Goal: Transaction & Acquisition: Book appointment/travel/reservation

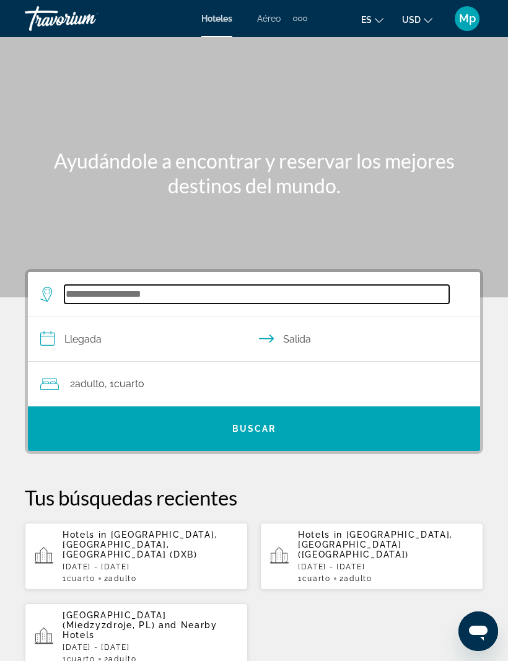
click at [92, 295] on input "Search widget" at bounding box center [256, 294] width 385 height 19
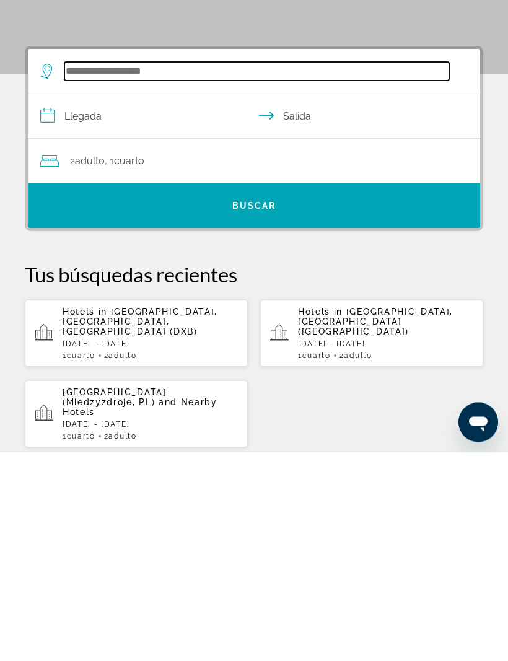
scroll to position [19, 0]
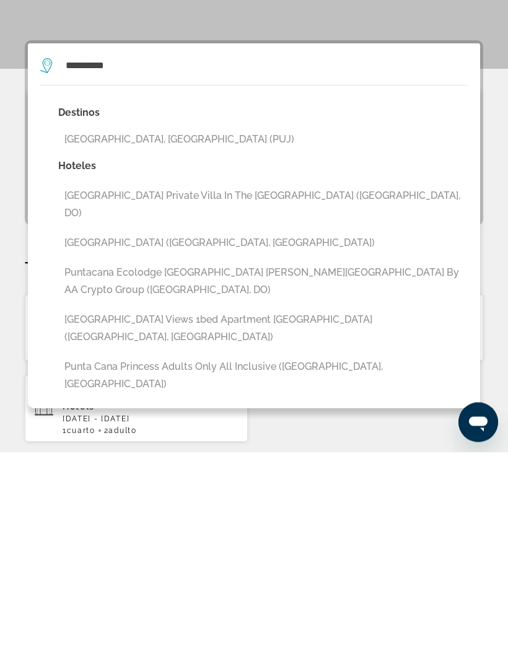
click at [195, 337] on button "[GEOGRAPHIC_DATA], [GEOGRAPHIC_DATA] (PUJ)" at bounding box center [262, 349] width 409 height 24
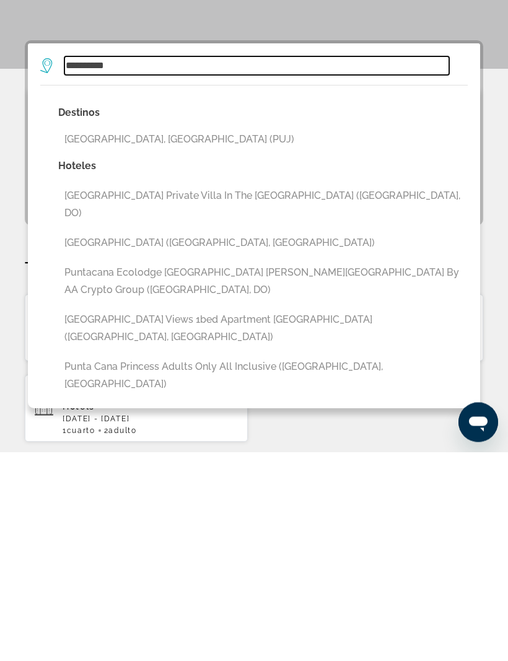
type input "**********"
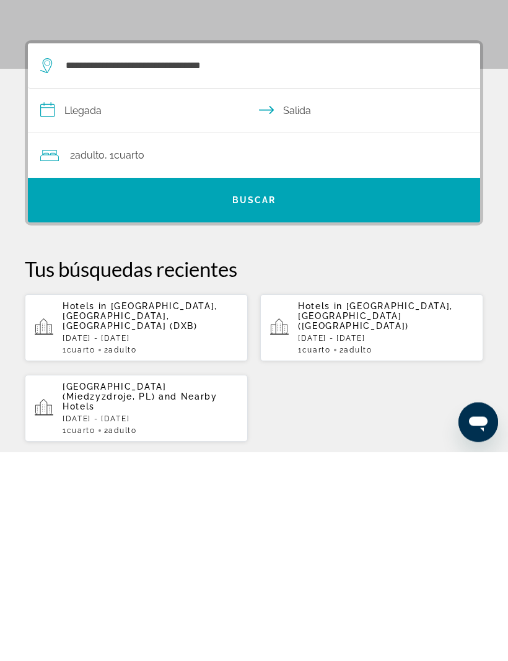
click at [98, 298] on input "**********" at bounding box center [256, 322] width 457 height 48
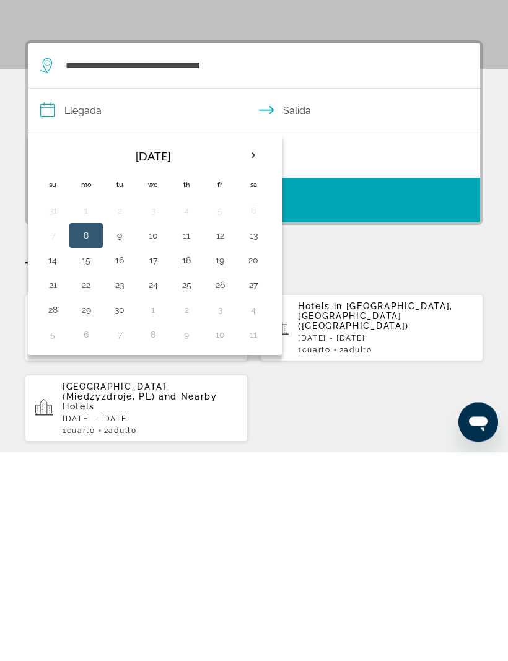
scroll to position [229, 0]
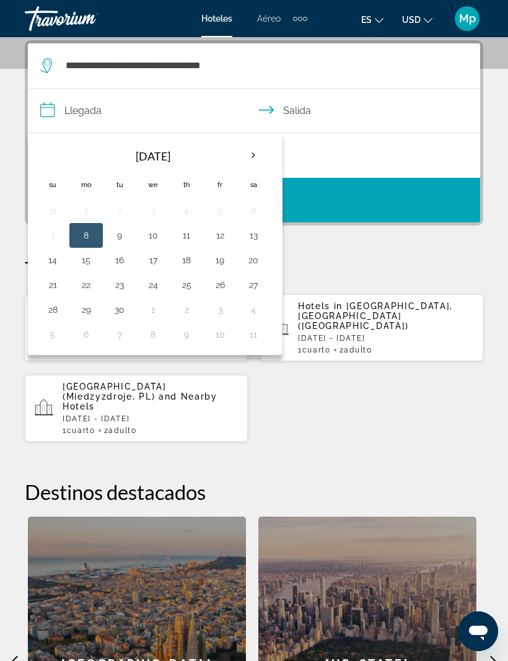
click at [257, 154] on th "Next month" at bounding box center [253, 155] width 33 height 27
click at [127, 255] on button "14" at bounding box center [120, 259] width 20 height 17
click at [258, 253] on button "18" at bounding box center [253, 259] width 20 height 17
type input "**********"
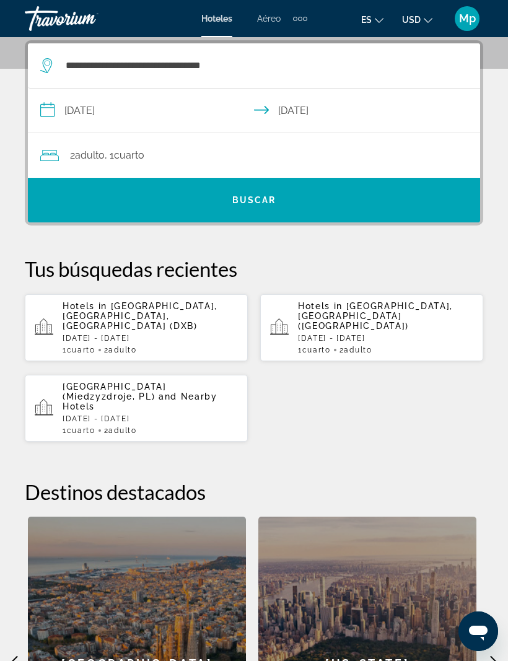
click at [169, 158] on div "2 Adulto Adulto , 1 Cuarto habitaciones" at bounding box center [260, 155] width 440 height 17
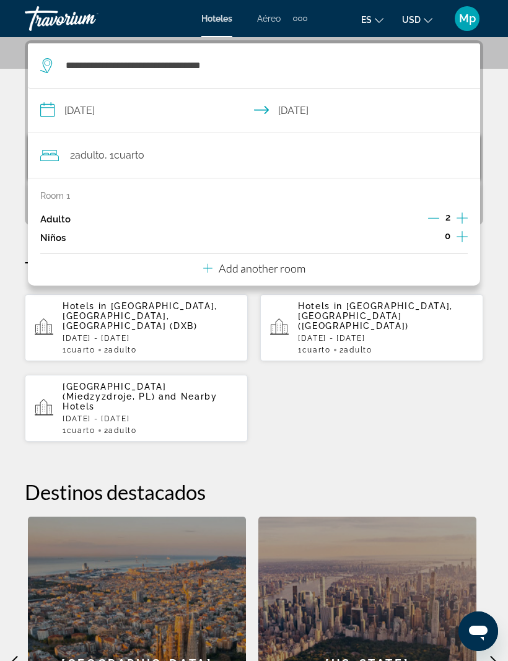
click at [274, 267] on p "Add another room" at bounding box center [262, 268] width 87 height 14
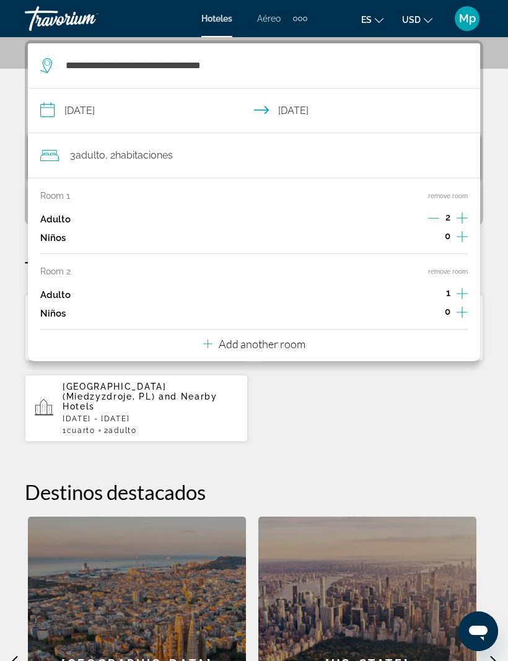
click at [282, 336] on div "Add another room" at bounding box center [254, 343] width 102 height 15
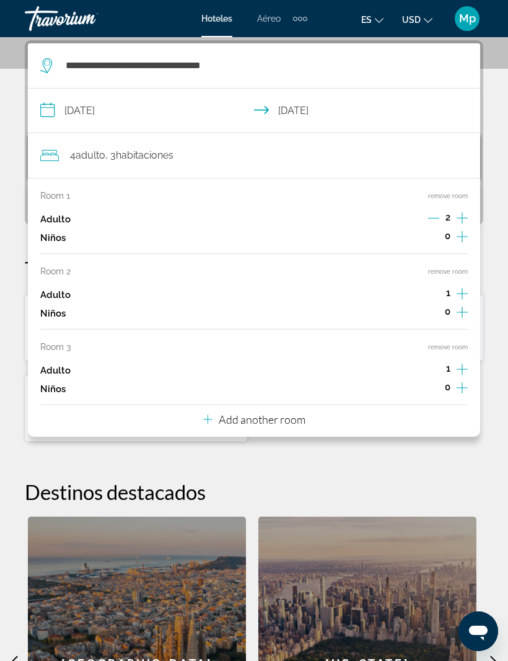
click at [271, 413] on p "Add another room" at bounding box center [262, 420] width 87 height 14
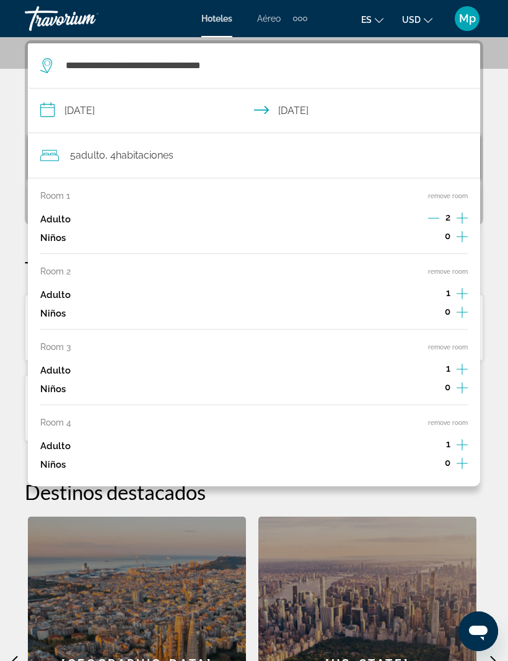
click at [454, 419] on button "remove room" at bounding box center [448, 423] width 40 height 8
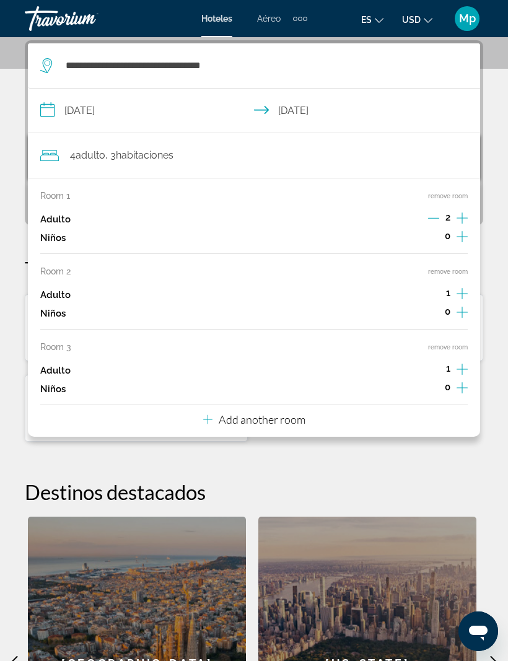
click at [452, 344] on button "remove room" at bounding box center [448, 347] width 40 height 8
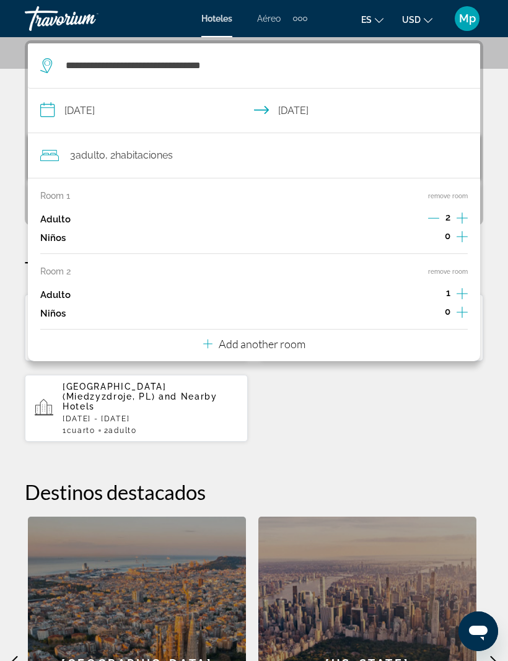
click at [453, 271] on button "remove room" at bounding box center [448, 272] width 40 height 8
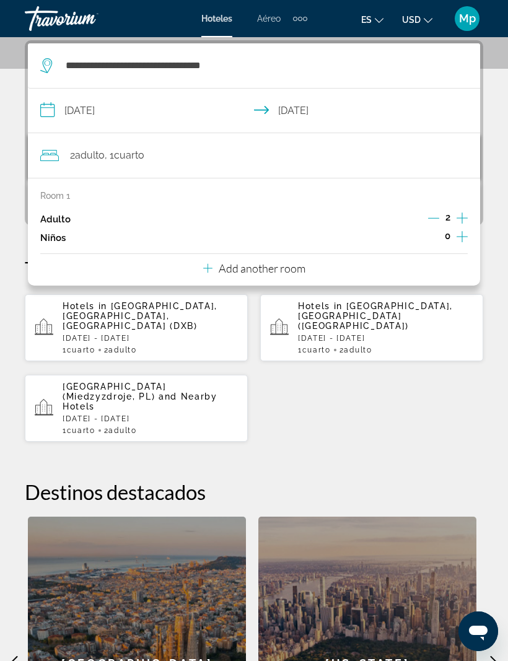
click at [398, 149] on div "2 Adulto Adulto , 1 Cuarto habitaciones" at bounding box center [260, 155] width 440 height 17
click at [130, 151] on span "Cuarto" at bounding box center [129, 155] width 30 height 12
click at [295, 263] on p "Add another room" at bounding box center [262, 268] width 87 height 14
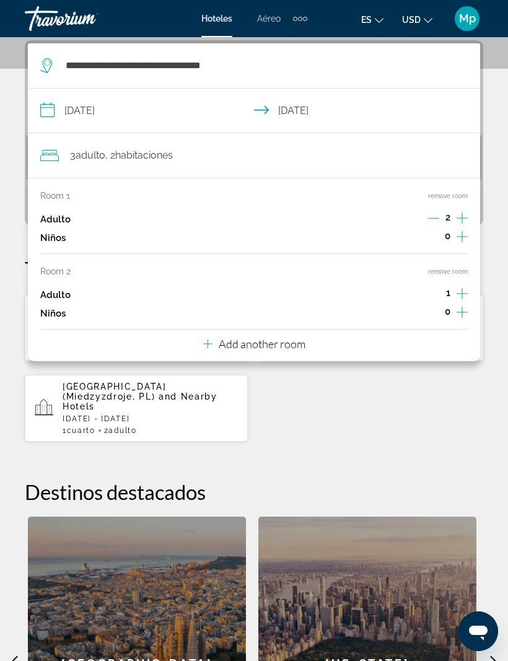
click at [281, 337] on p "Add another room" at bounding box center [262, 344] width 87 height 14
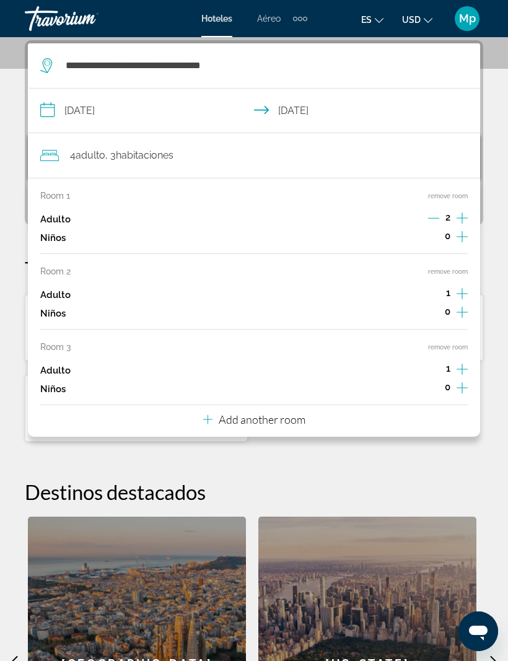
click at [284, 414] on p "Add another room" at bounding box center [262, 420] width 87 height 14
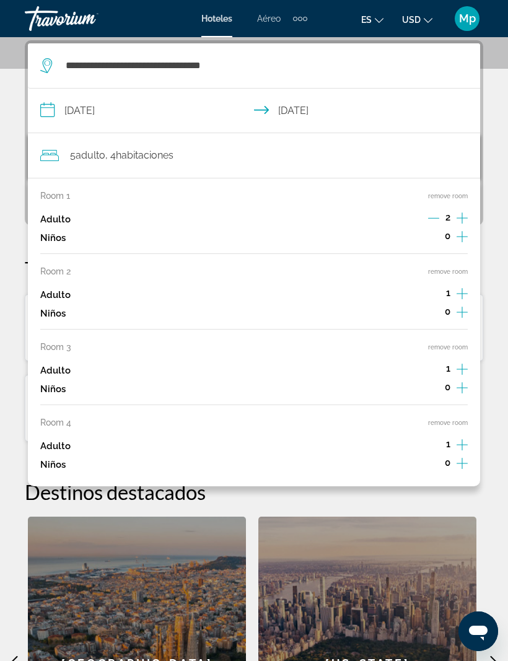
click at [450, 419] on button "remove room" at bounding box center [448, 423] width 40 height 8
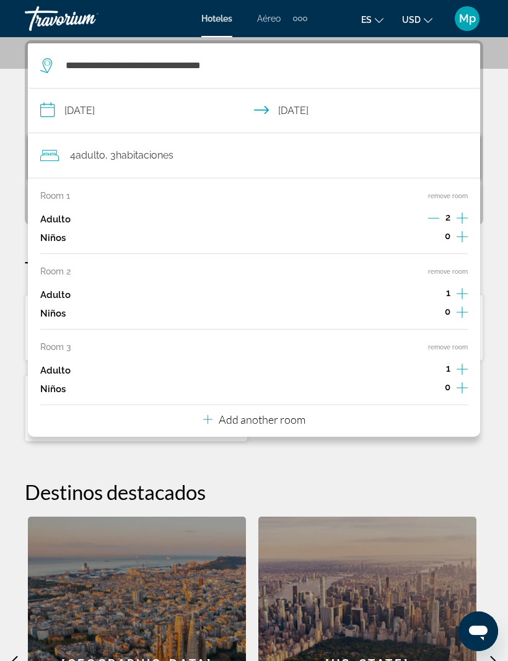
click at [449, 343] on button "remove room" at bounding box center [448, 347] width 40 height 8
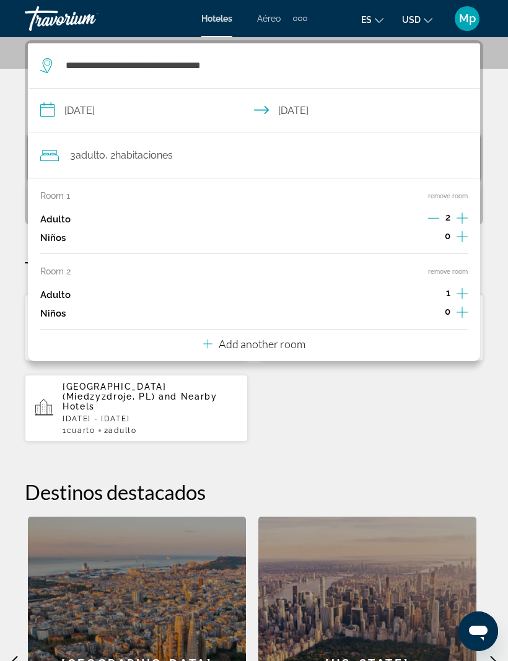
click at [447, 269] on button "remove room" at bounding box center [448, 272] width 40 height 8
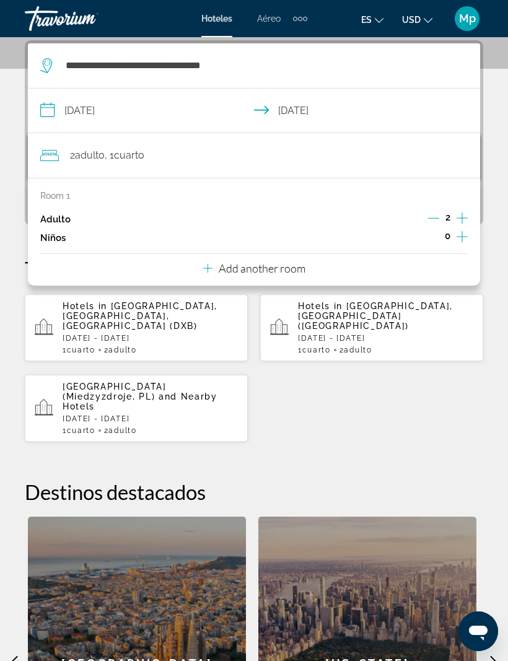
click at [498, 89] on div "**********" at bounding box center [254, 424] width 508 height 769
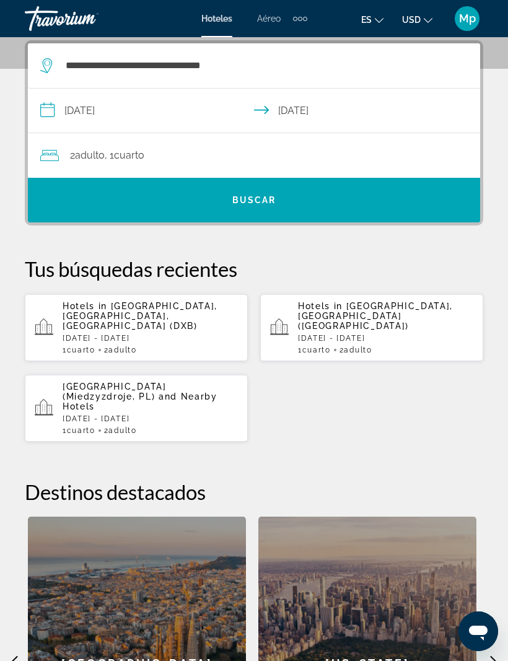
click at [294, 194] on span "Search widget" at bounding box center [254, 200] width 452 height 30
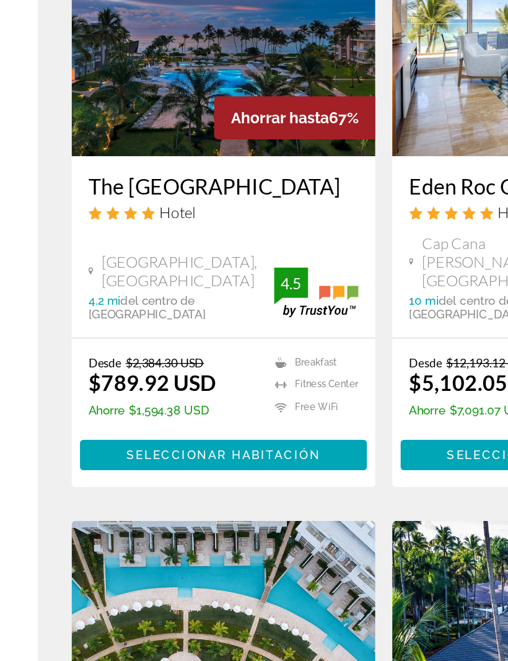
scroll to position [126, 0]
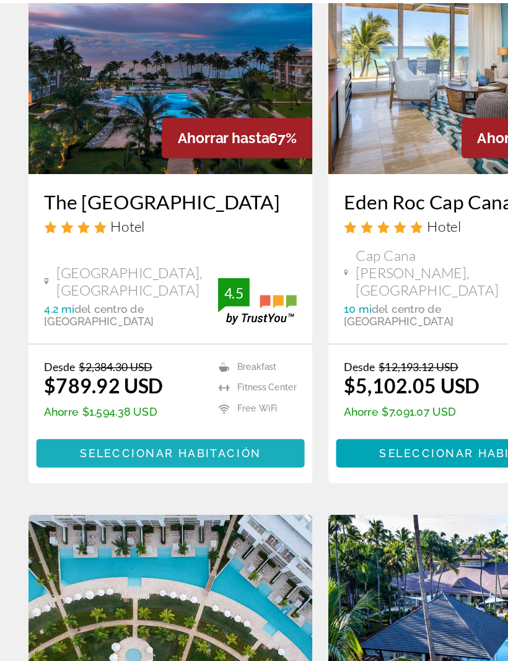
click at [183, 450] on span "Main content" at bounding box center [136, 465] width 211 height 30
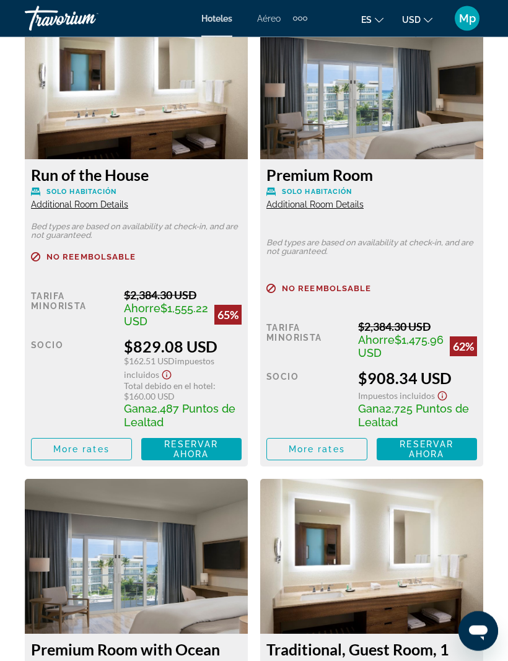
scroll to position [2729, 0]
click at [425, 459] on span "Reservar ahora" at bounding box center [427, 449] width 54 height 20
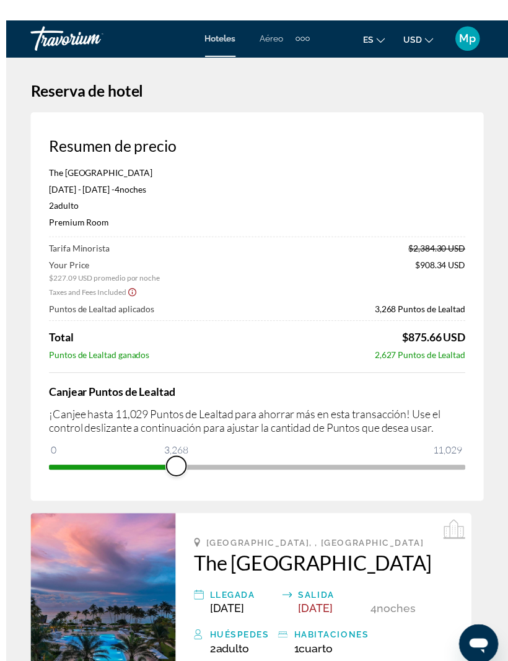
scroll to position [41, 0]
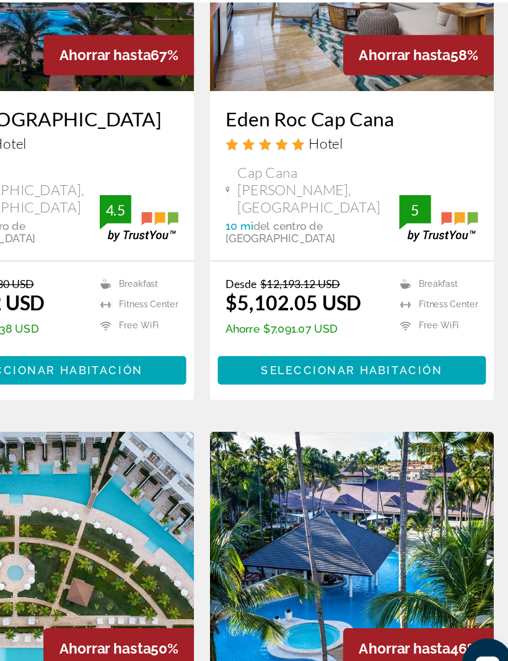
scroll to position [191, 0]
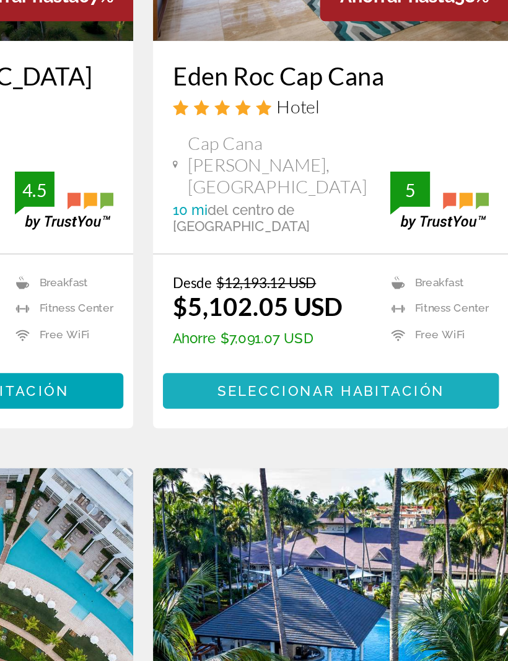
click at [300, 395] on span "Seleccionar habitación" at bounding box center [371, 400] width 142 height 10
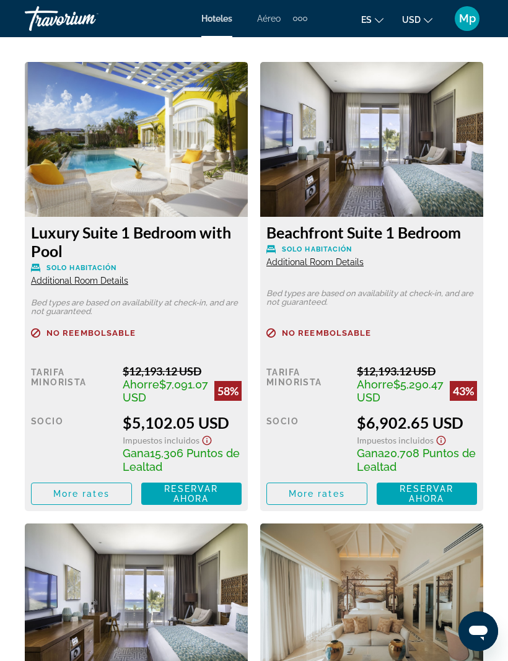
scroll to position [2221, 0]
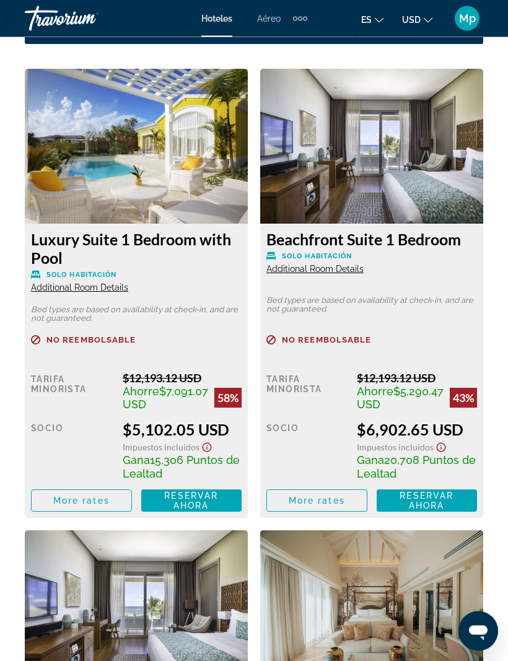
click at [200, 511] on span "Reservar ahora" at bounding box center [191, 501] width 54 height 20
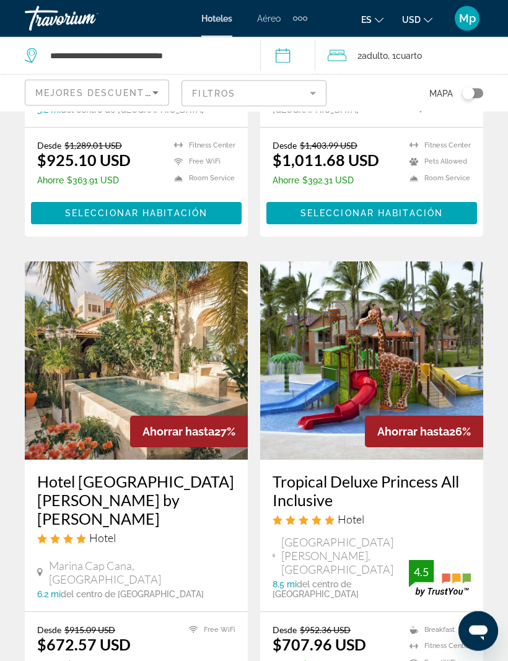
scroll to position [2454, 0]
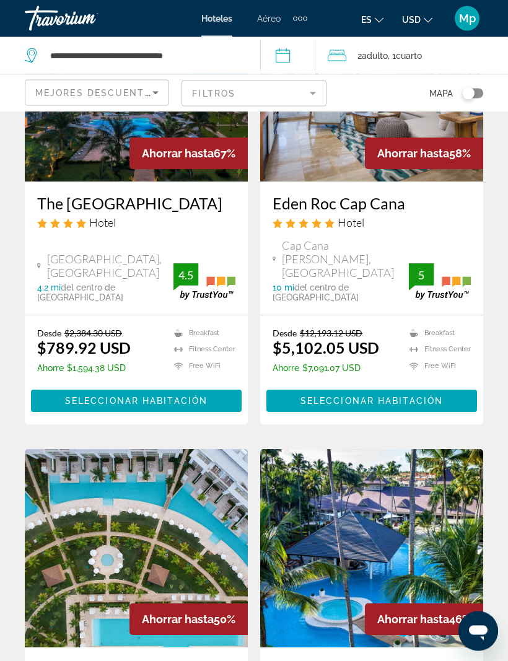
scroll to position [190, 0]
